Goal: Task Accomplishment & Management: Use online tool/utility

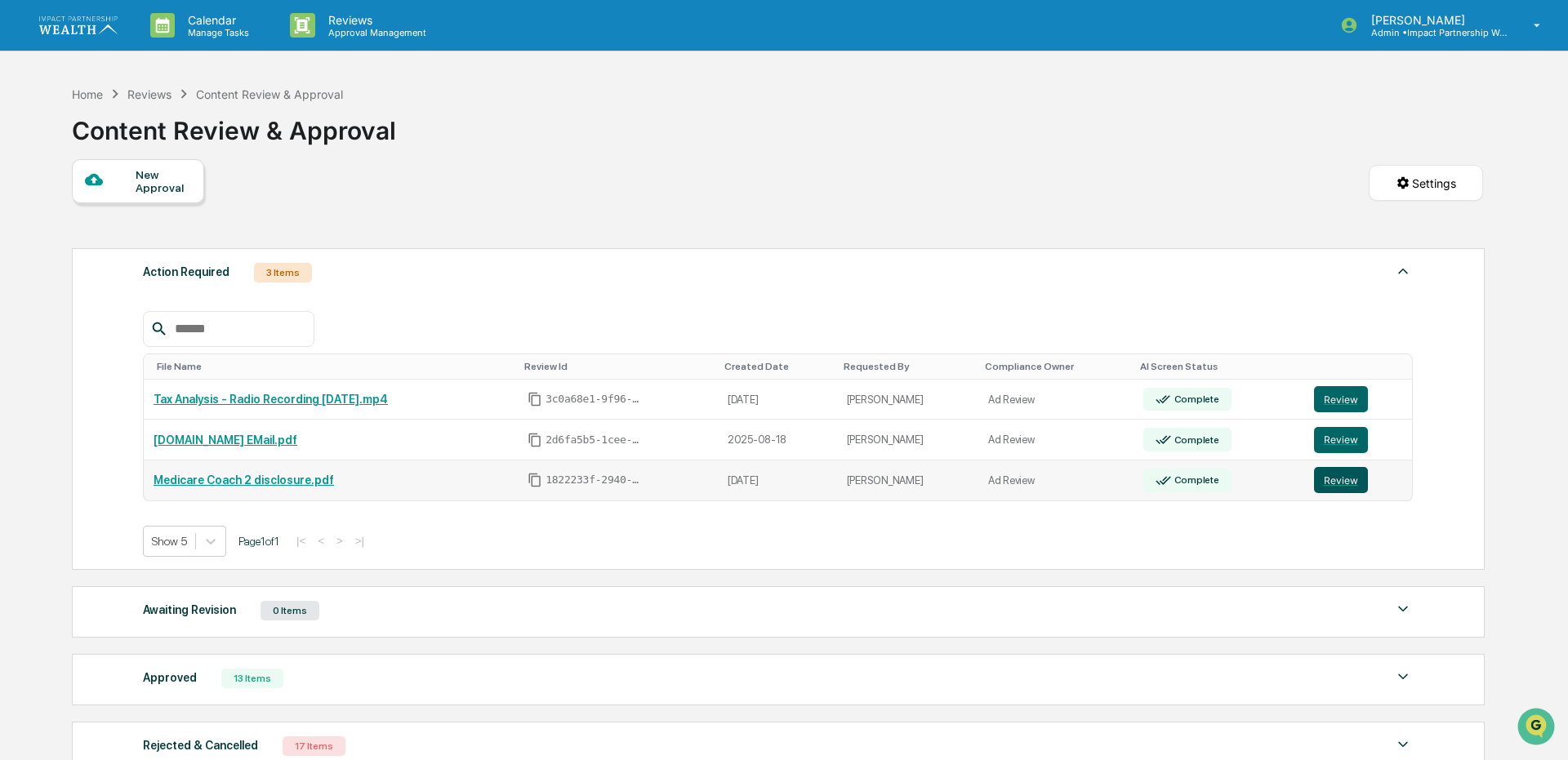
click at [1316, 487] on button "Review" at bounding box center [1341, 479] width 54 height 26
